Goal: Task Accomplishment & Management: Manage account settings

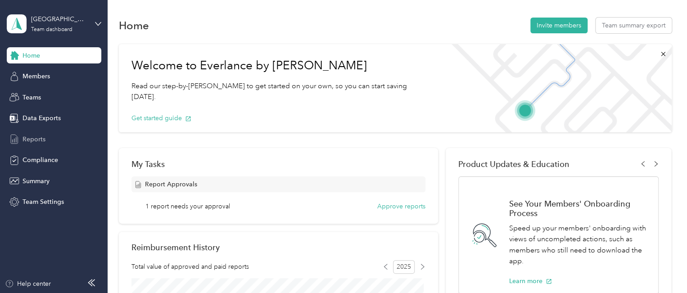
click at [33, 140] on span "Reports" at bounding box center [34, 139] width 23 height 9
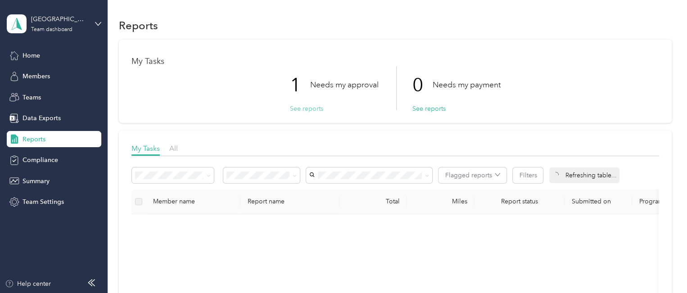
click at [306, 108] on button "See reports" at bounding box center [306, 108] width 33 height 9
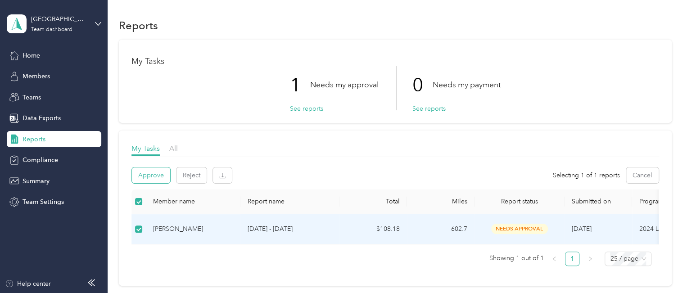
click at [155, 174] on button "Approve" at bounding box center [151, 175] width 38 height 16
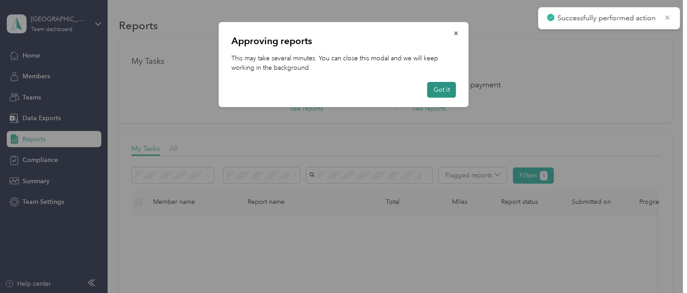
click at [438, 89] on button "Got it" at bounding box center [441, 90] width 29 height 16
